Goal: Task Accomplishment & Management: Complete application form

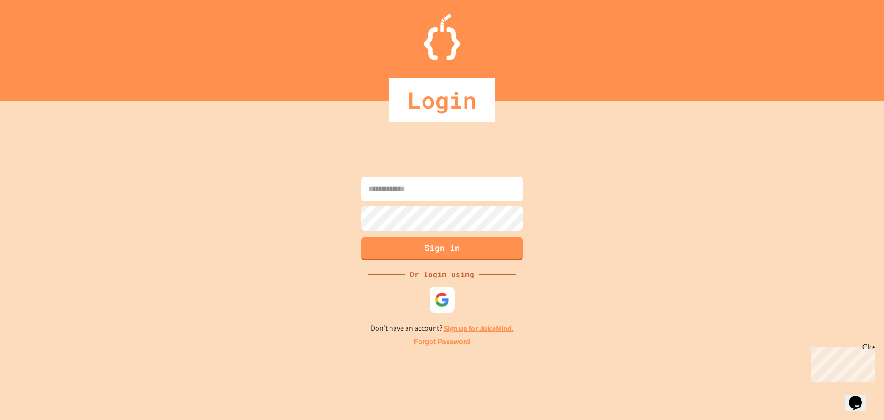
click at [435, 301] on img at bounding box center [442, 299] width 15 height 15
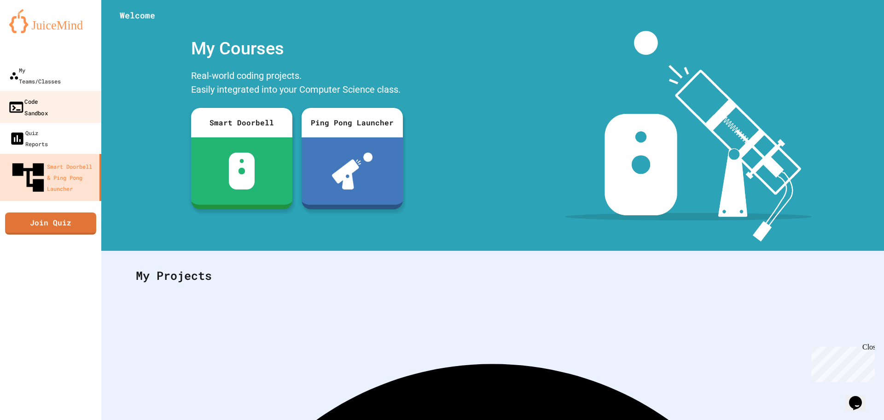
click at [30, 95] on div "Code Sandbox" at bounding box center [28, 106] width 40 height 23
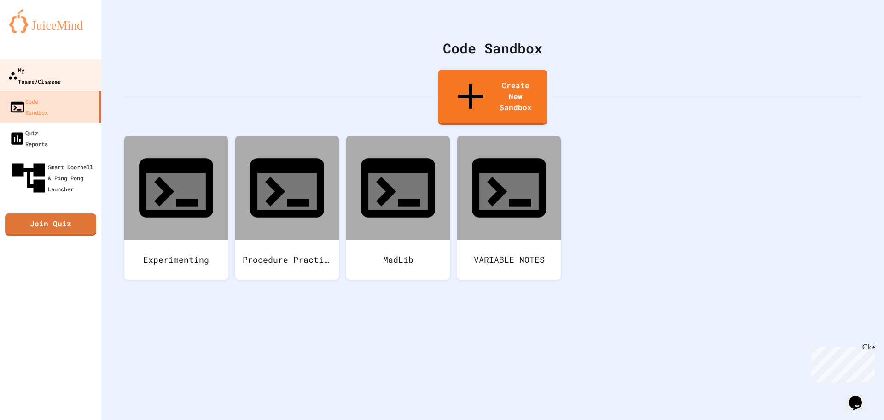
click at [41, 72] on div "My Teams/Classes" at bounding box center [34, 75] width 53 height 23
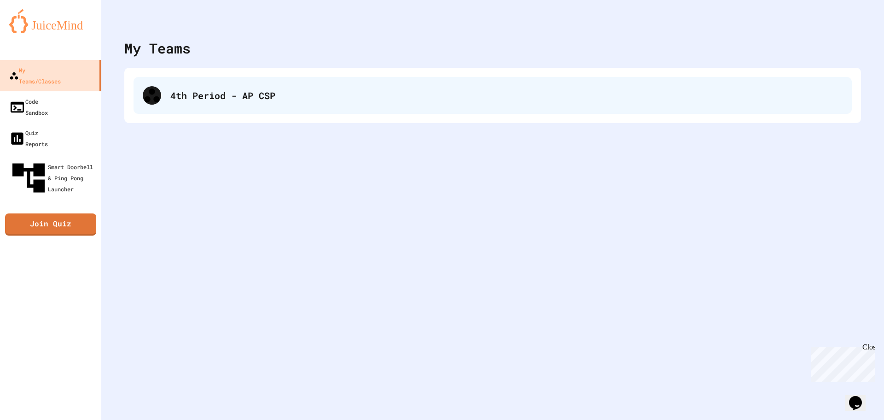
click at [205, 82] on div "4th Period - AP CSP" at bounding box center [493, 95] width 718 height 37
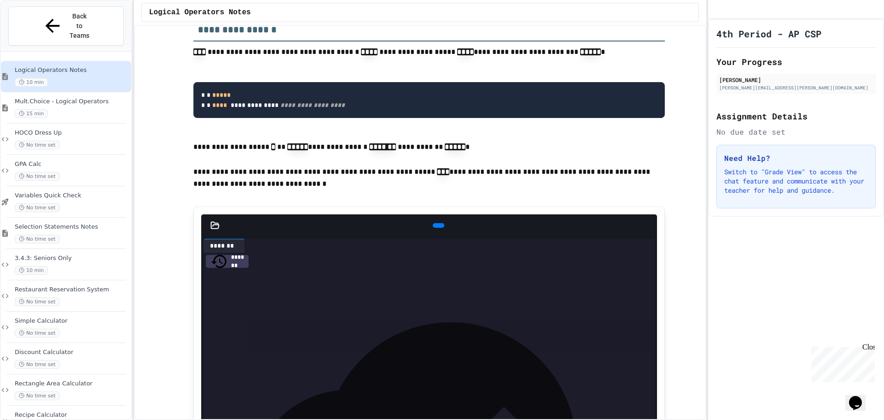
scroll to position [921, 0]
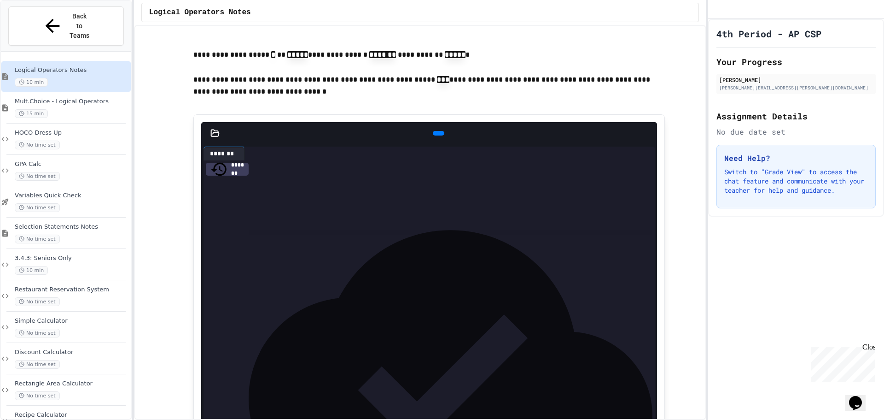
click at [438, 133] on icon at bounding box center [438, 133] width 0 height 0
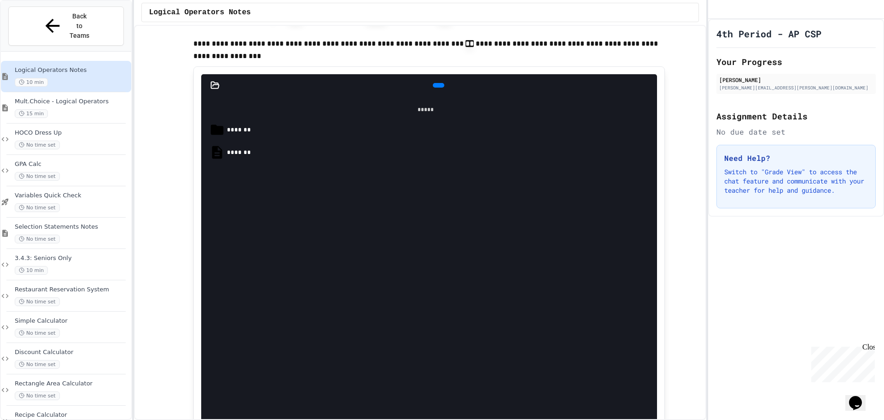
scroll to position [1474, 0]
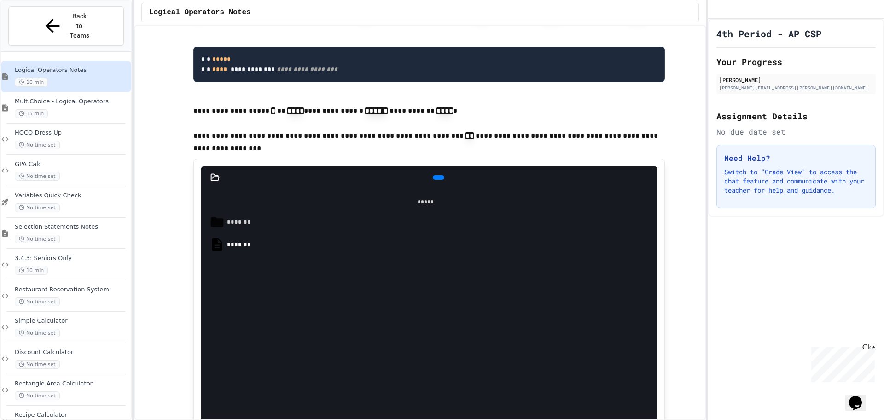
click at [238, 227] on div "*******" at bounding box center [439, 221] width 425 height 9
click at [258, 249] on div "**********" at bounding box center [443, 244] width 418 height 9
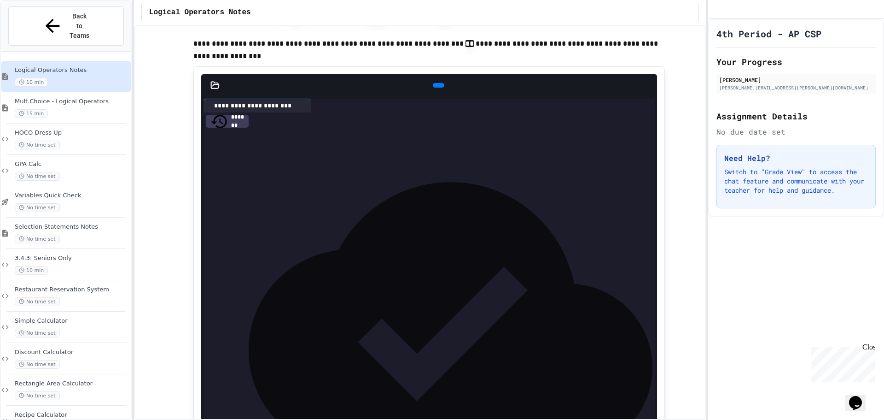
scroll to position [1520, 0]
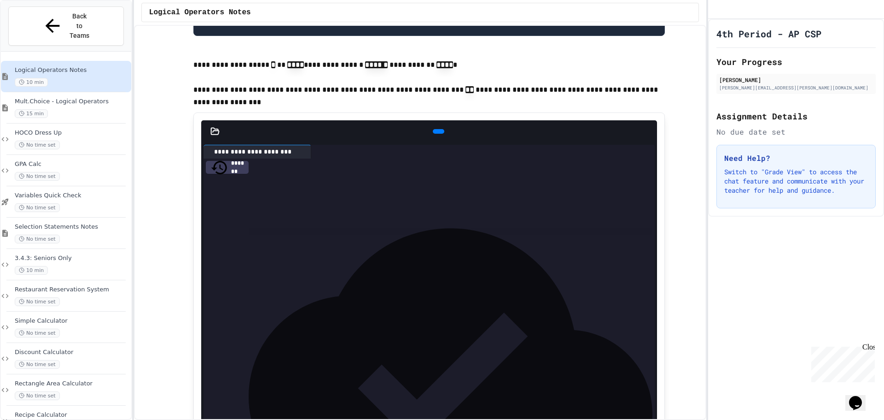
click at [315, 152] on icon at bounding box center [315, 152] width 0 height 0
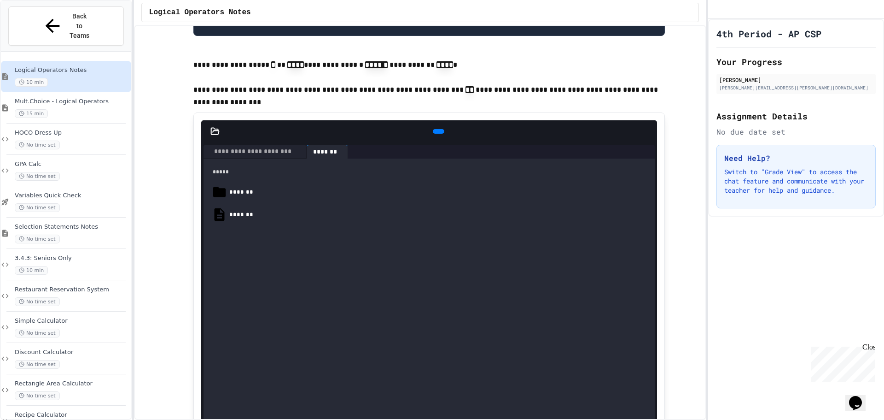
click at [263, 219] on div "*******" at bounding box center [439, 214] width 420 height 9
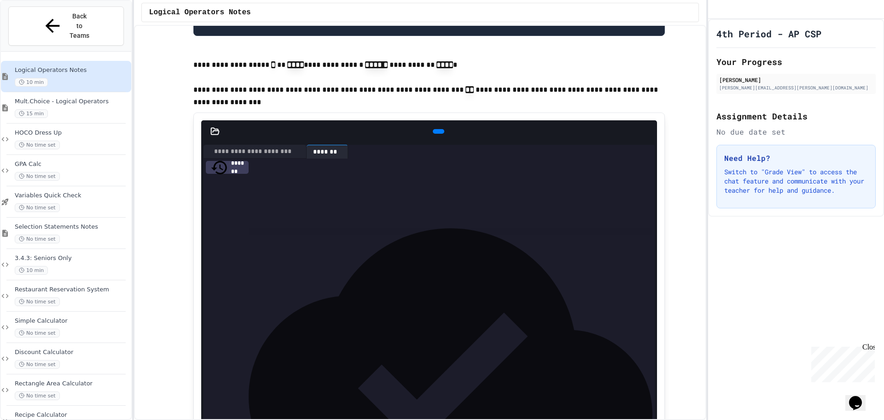
click at [438, 131] on icon at bounding box center [438, 131] width 0 height 0
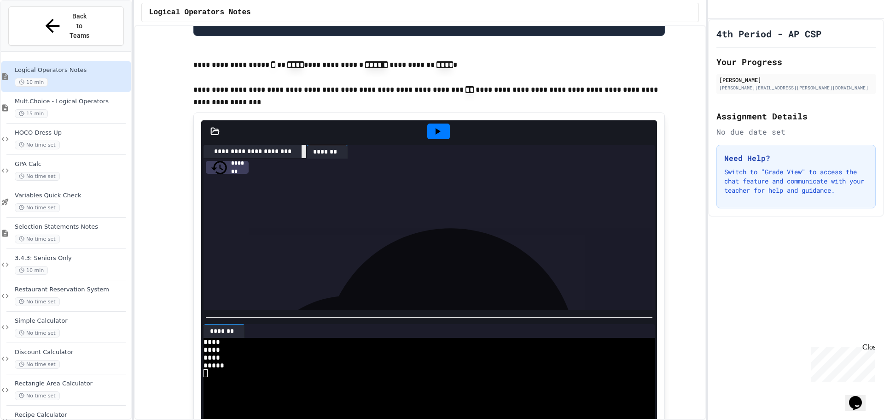
click at [305, 158] on div at bounding box center [304, 151] width 5 height 13
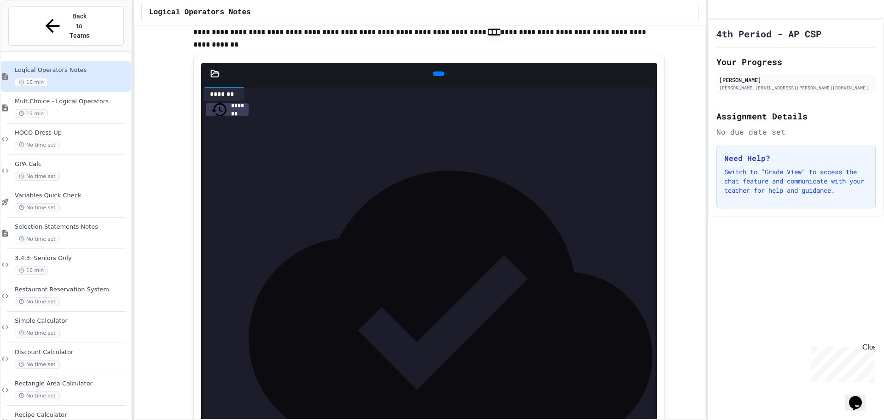
scroll to position [2211, 0]
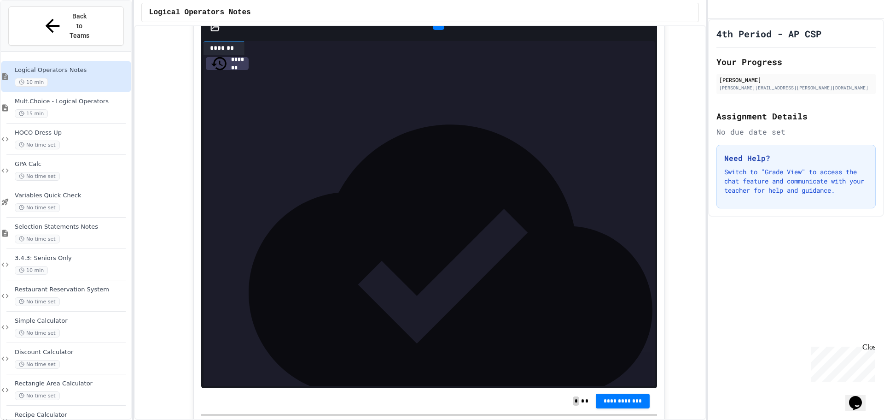
click at [438, 28] on icon at bounding box center [438, 28] width 0 height 0
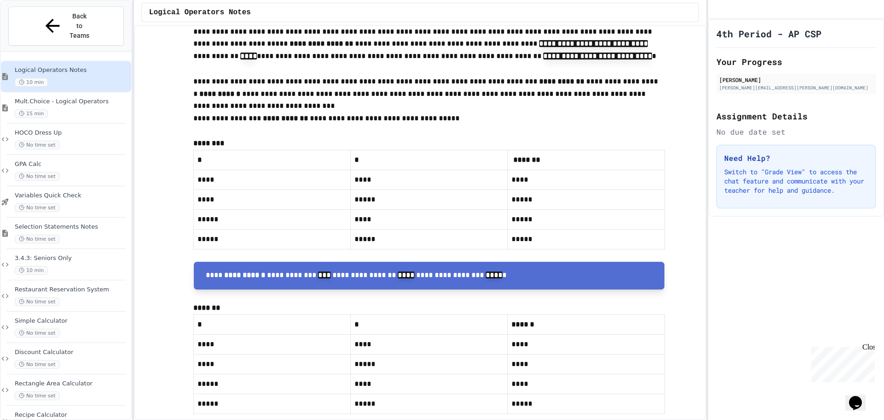
scroll to position [2853, 0]
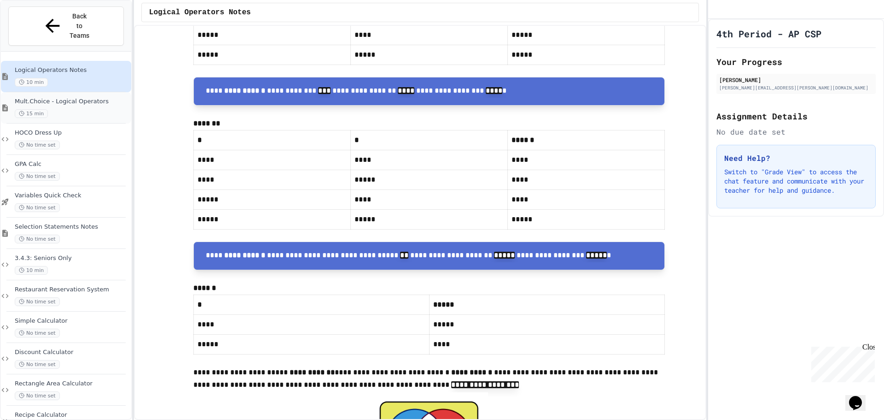
click at [50, 98] on span "Mult.Choice - Logical Operators" at bounding box center [72, 102] width 115 height 8
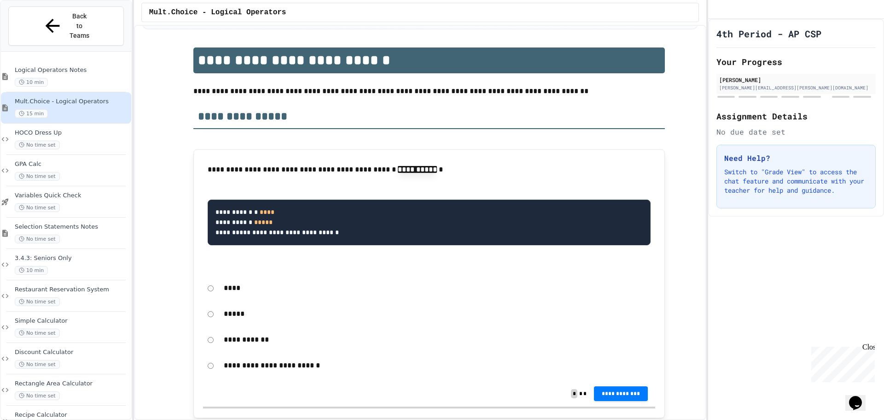
scroll to position [184, 0]
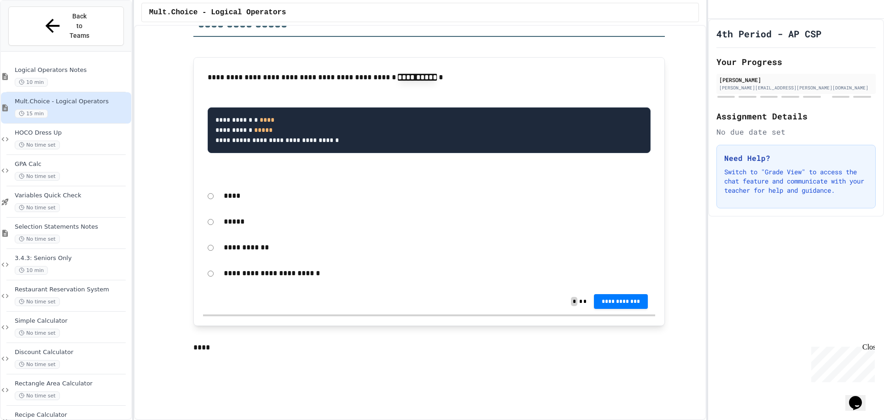
click at [206, 192] on div "****" at bounding box center [429, 195] width 452 height 21
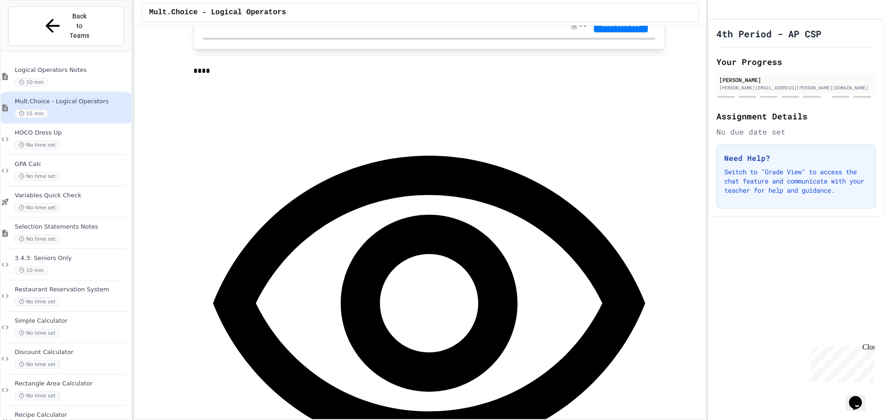
scroll to position [368, 0]
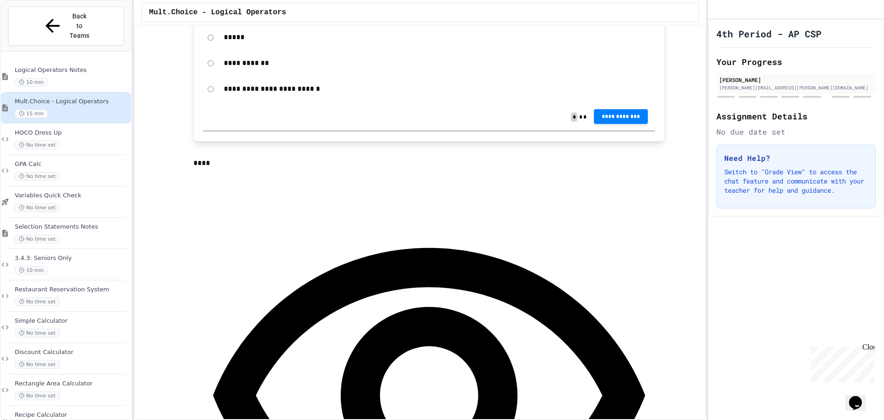
click at [633, 122] on button "**********" at bounding box center [621, 116] width 54 height 15
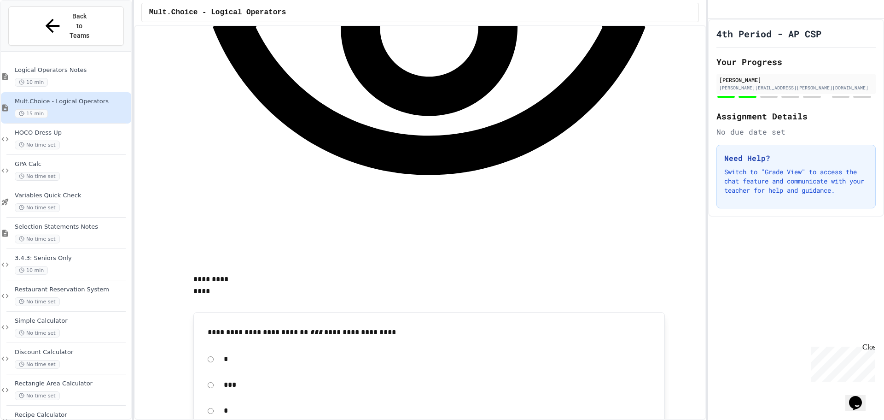
scroll to position [783, 0]
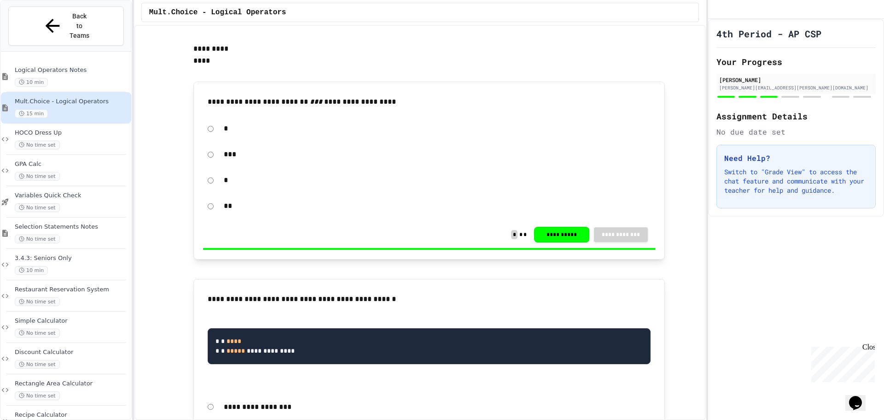
scroll to position [1013, 0]
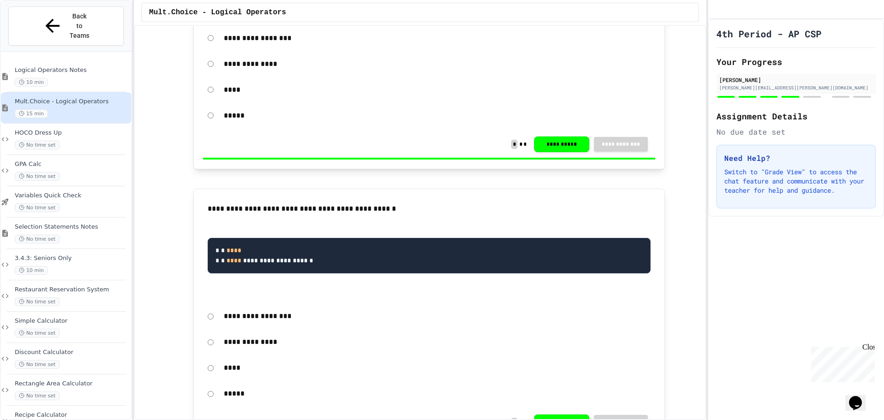
scroll to position [1428, 0]
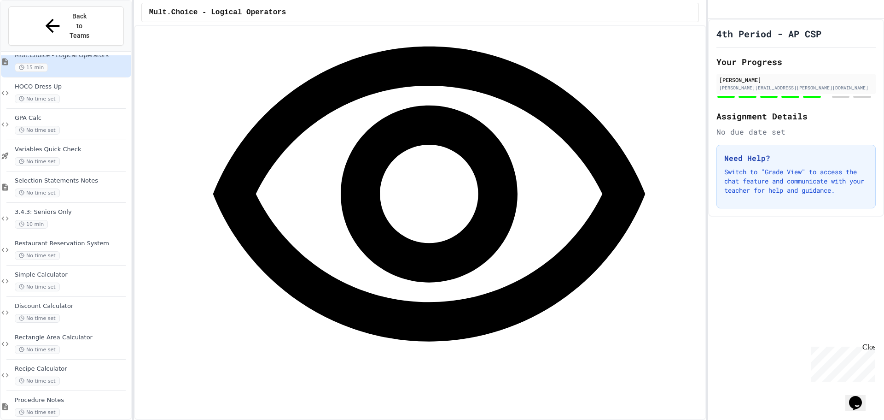
scroll to position [1796, 0]
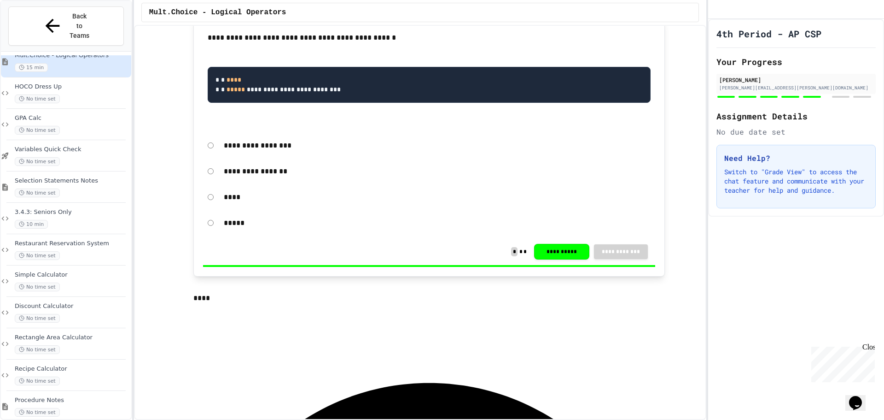
scroll to position [2349, 0]
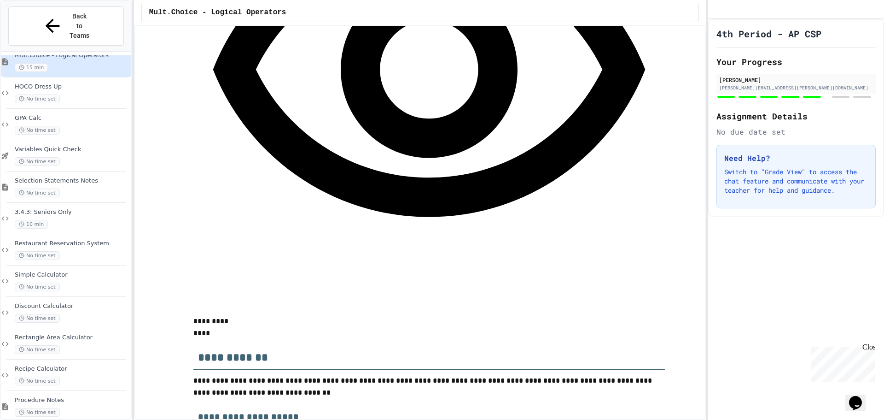
scroll to position [2809, 0]
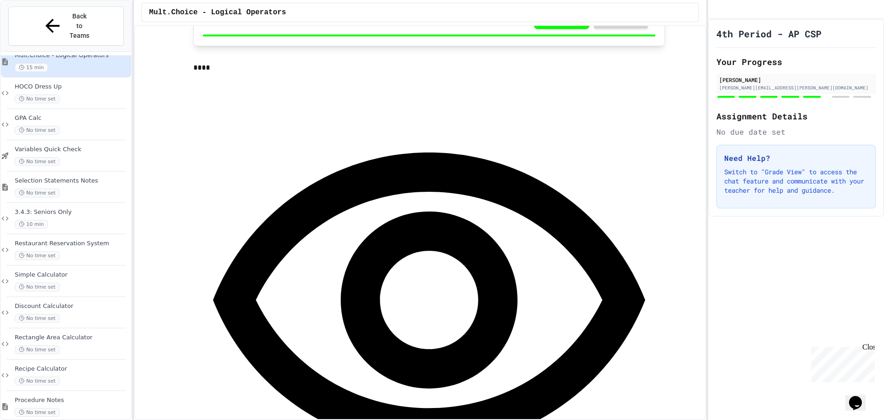
scroll to position [2671, 0]
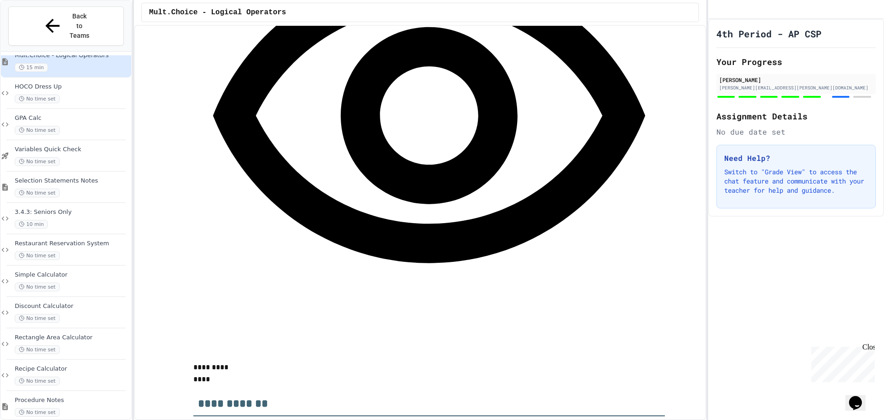
scroll to position [2855, 0]
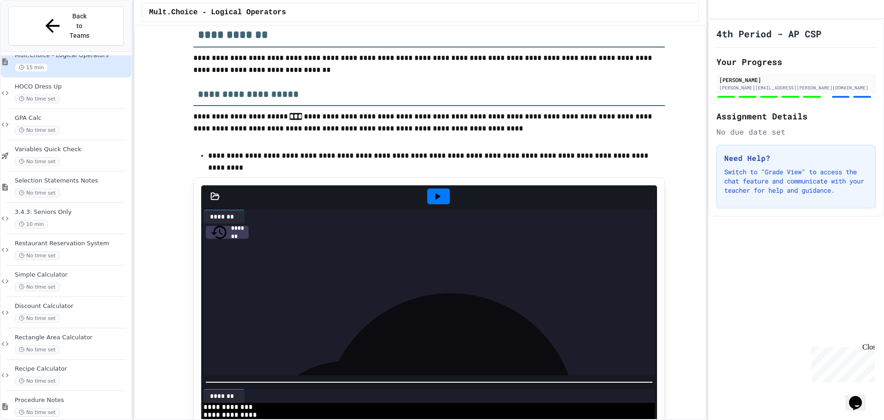
scroll to position [3132, 0]
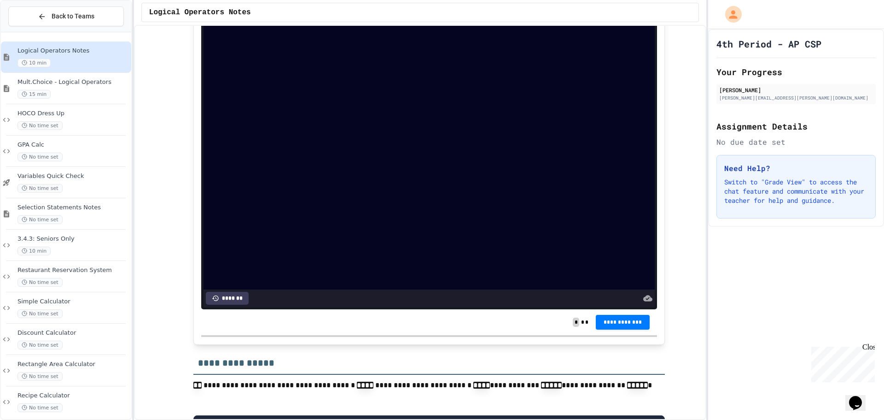
scroll to position [921, 0]
